Goal: Book appointment/travel/reservation

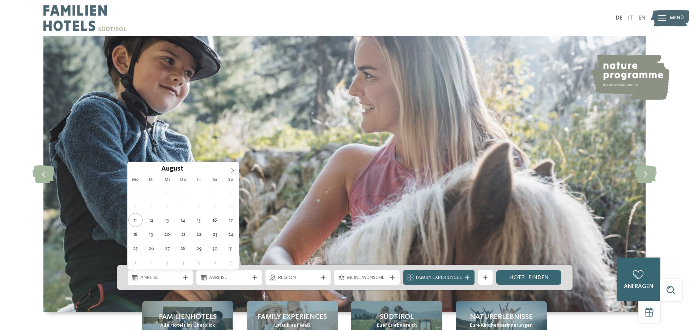
click at [156, 278] on span "Anreise" at bounding box center [160, 277] width 40 height 7
click at [235, 171] on icon at bounding box center [232, 170] width 5 height 5
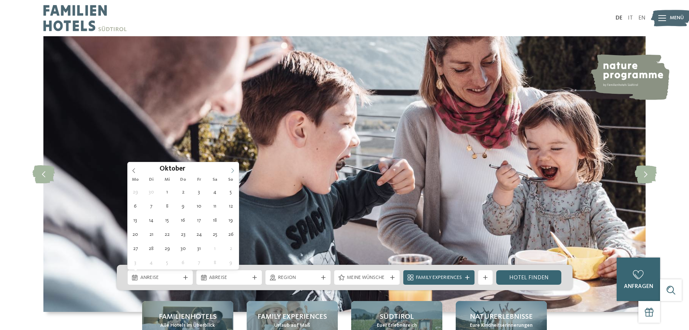
click at [235, 171] on icon at bounding box center [232, 170] width 5 height 5
type div "[DATE]"
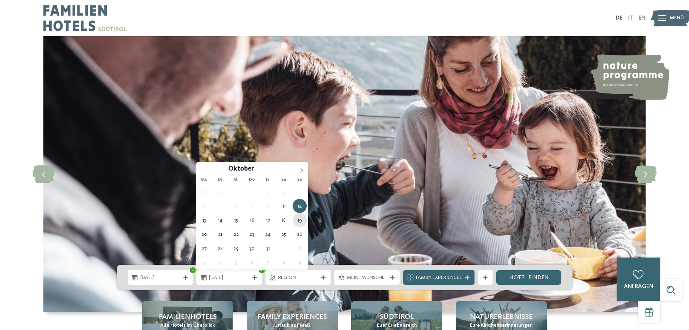
type div "[DATE]"
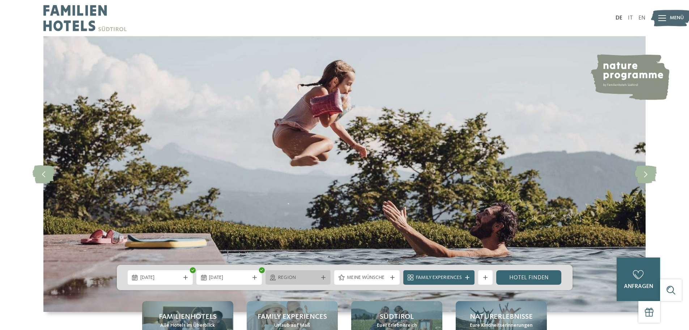
click at [315, 280] on span "Region" at bounding box center [298, 277] width 40 height 7
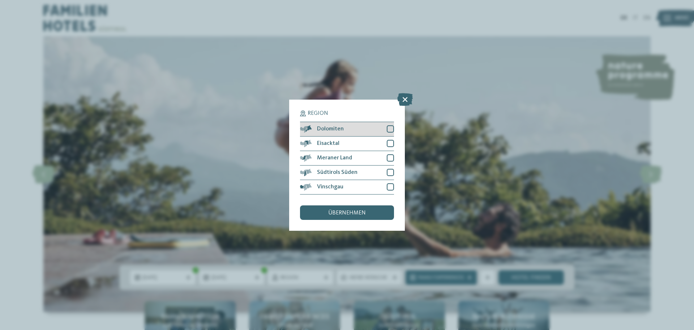
click at [392, 128] on div at bounding box center [390, 128] width 7 height 7
click at [392, 143] on div at bounding box center [390, 143] width 7 height 7
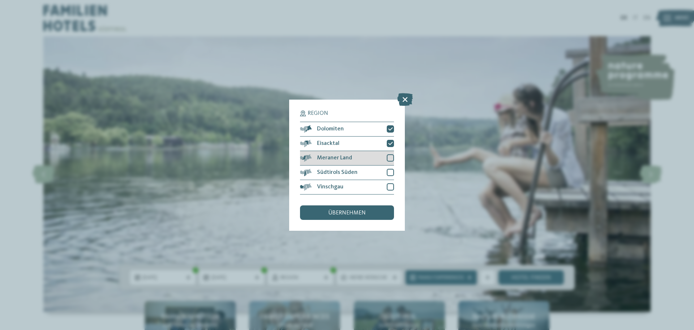
click at [391, 158] on div at bounding box center [390, 157] width 7 height 7
click at [392, 170] on div at bounding box center [390, 172] width 7 height 7
click at [392, 184] on div at bounding box center [390, 186] width 7 height 7
click at [372, 215] on div "übernehmen" at bounding box center [347, 212] width 94 height 14
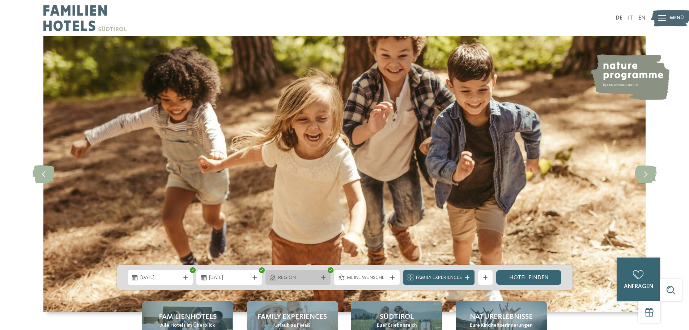
click at [280, 280] on span "Region" at bounding box center [298, 277] width 40 height 7
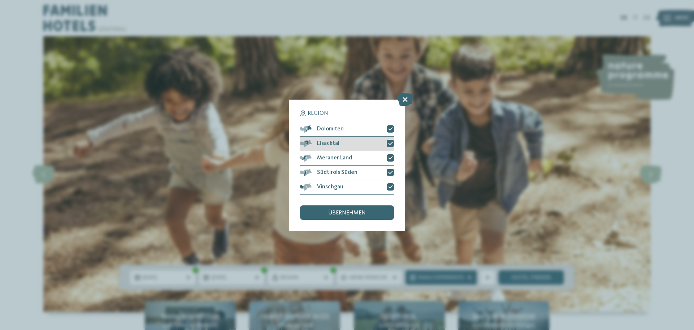
click at [390, 142] on icon at bounding box center [390, 143] width 5 height 4
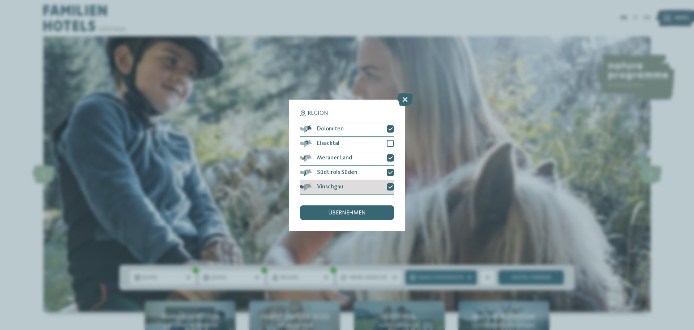
click at [392, 187] on icon at bounding box center [390, 186] width 5 height 4
click at [354, 213] on span "übernehmen" at bounding box center [347, 213] width 38 height 6
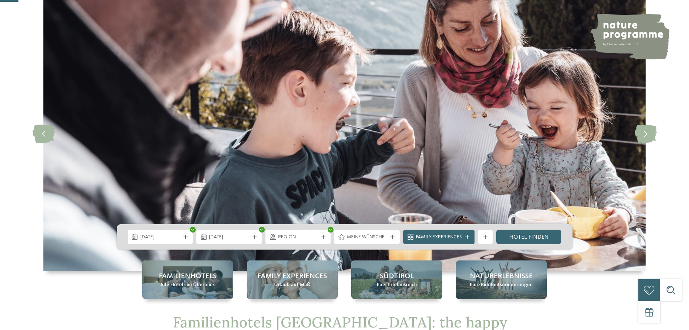
scroll to position [109, 0]
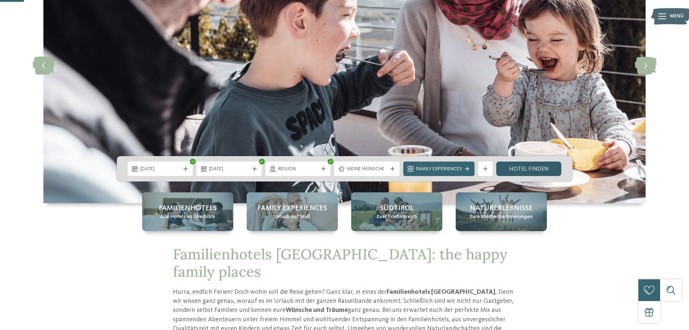
click at [521, 167] on link "Hotel finden" at bounding box center [528, 168] width 65 height 14
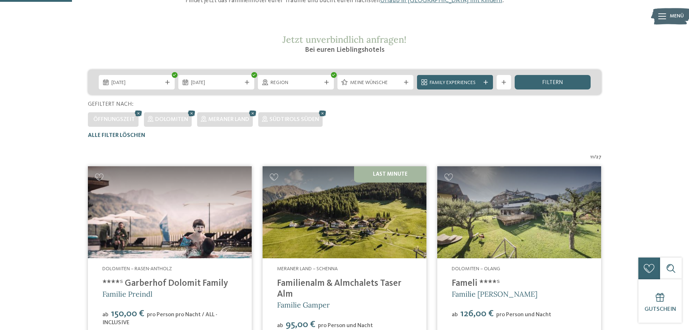
scroll to position [201, 0]
